Goal: Task Accomplishment & Management: Manage account settings

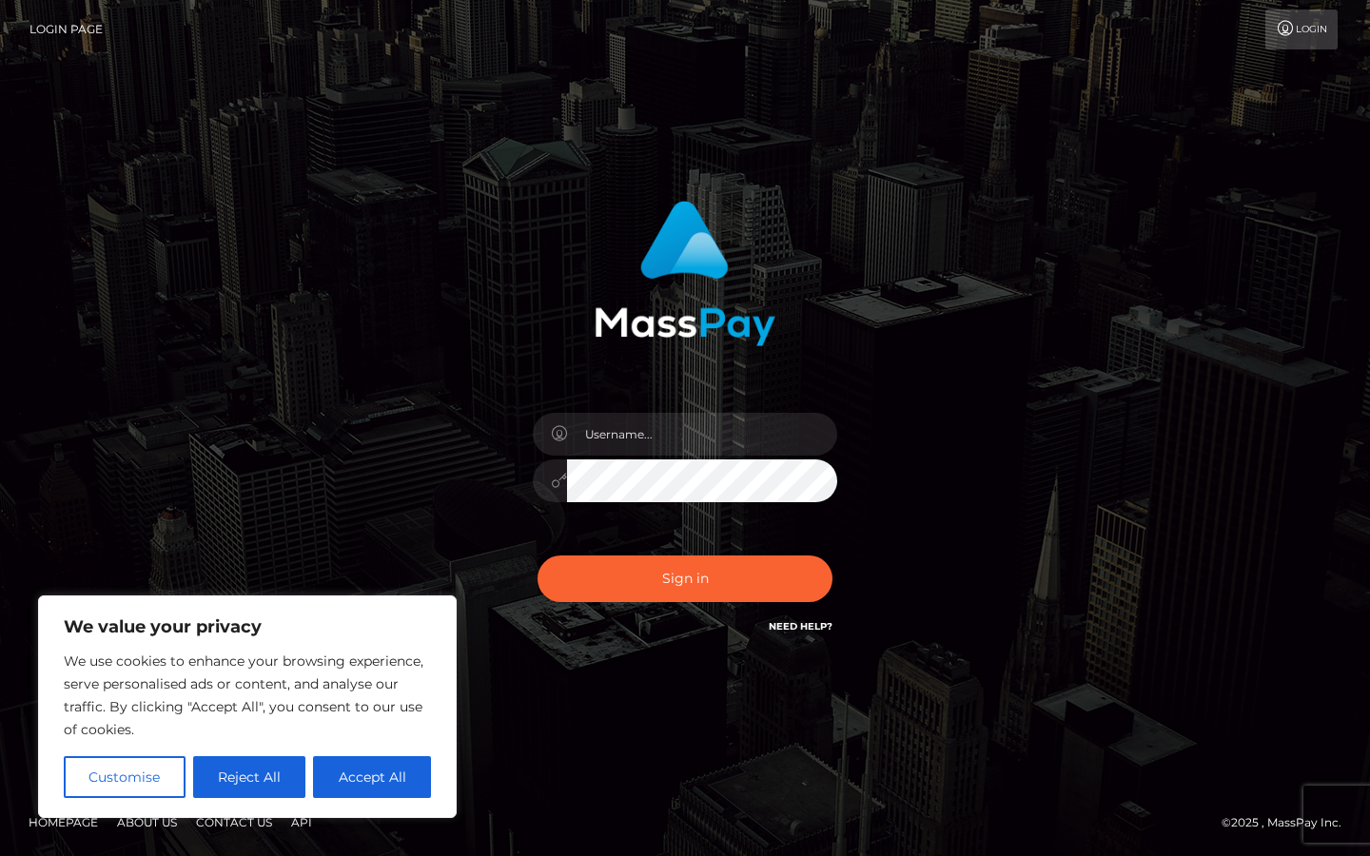
click at [359, 776] on button "Accept All" at bounding box center [372, 778] width 118 height 42
checkbox input "true"
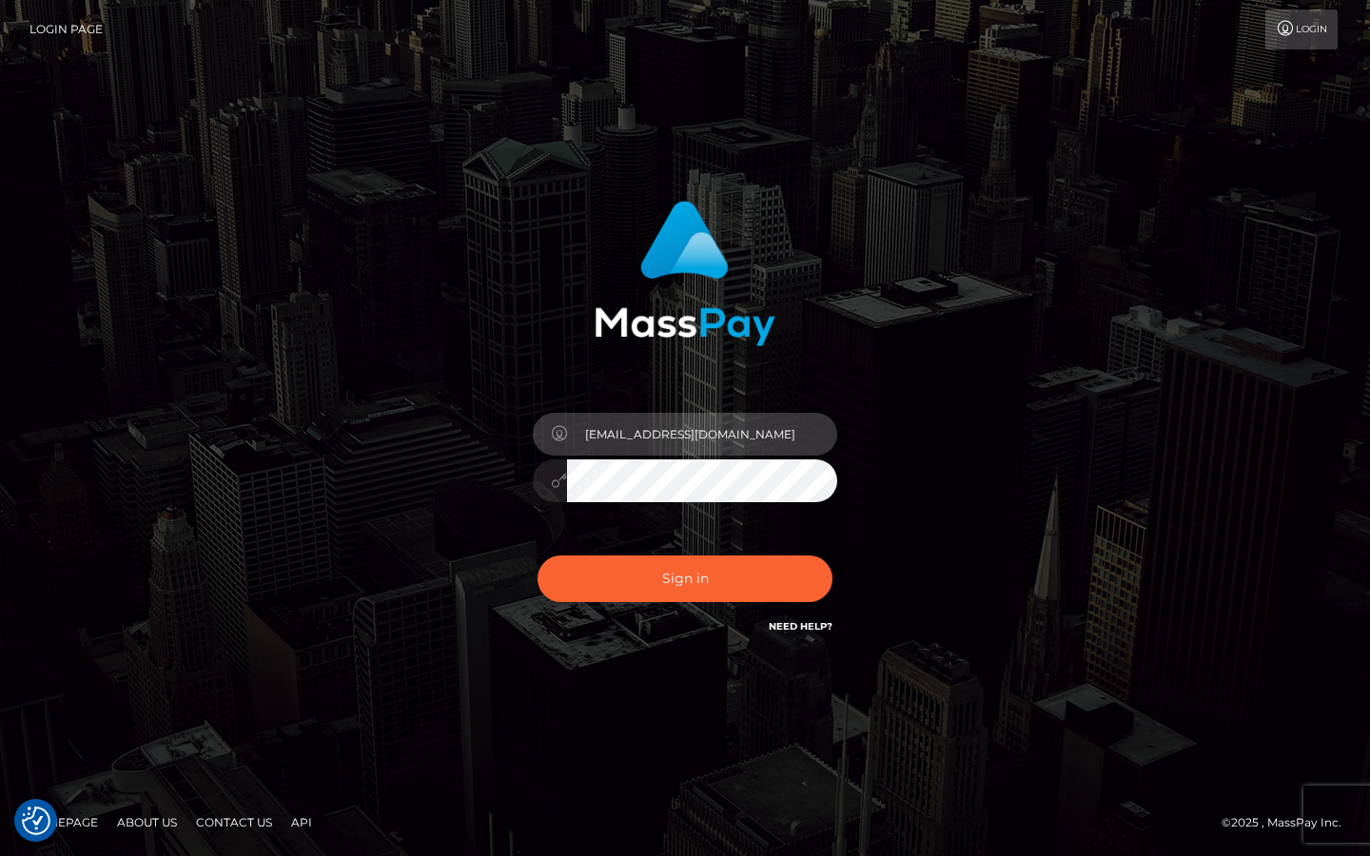
type input "[EMAIL_ADDRESS][DOMAIN_NAME]"
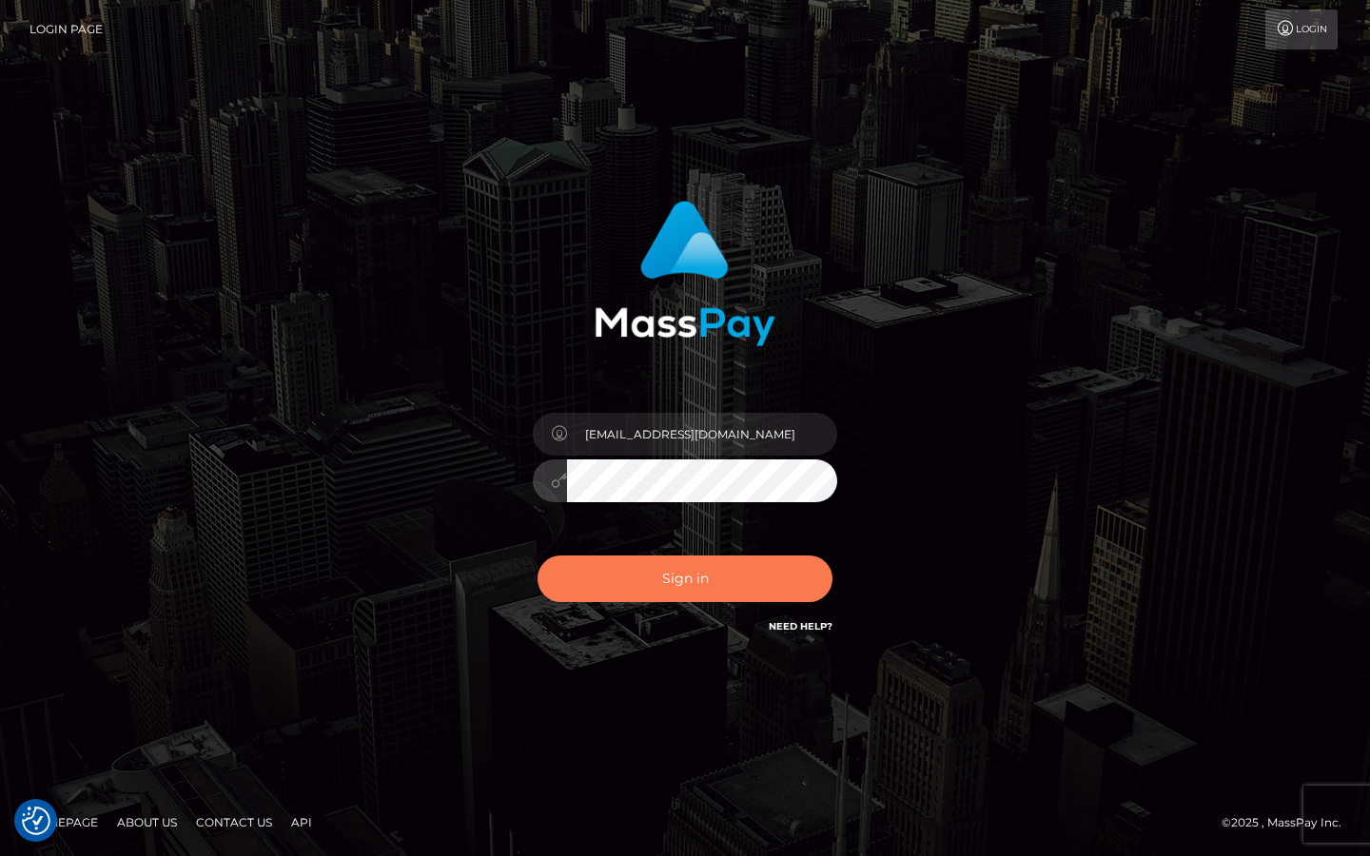
click at [612, 576] on button "Sign in" at bounding box center [685, 579] width 295 height 47
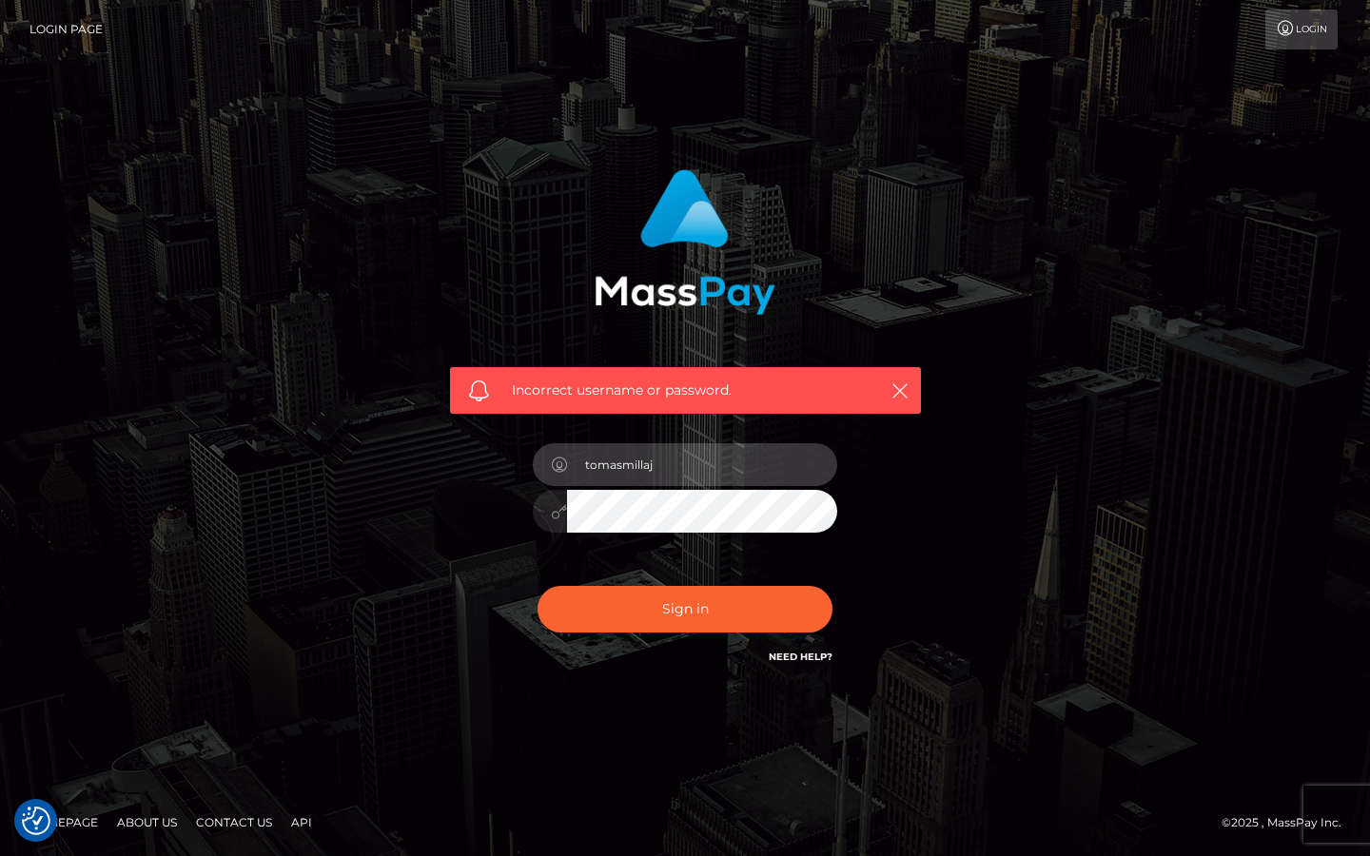
type input "tomasmillaje"
